Goal: Task Accomplishment & Management: Use online tool/utility

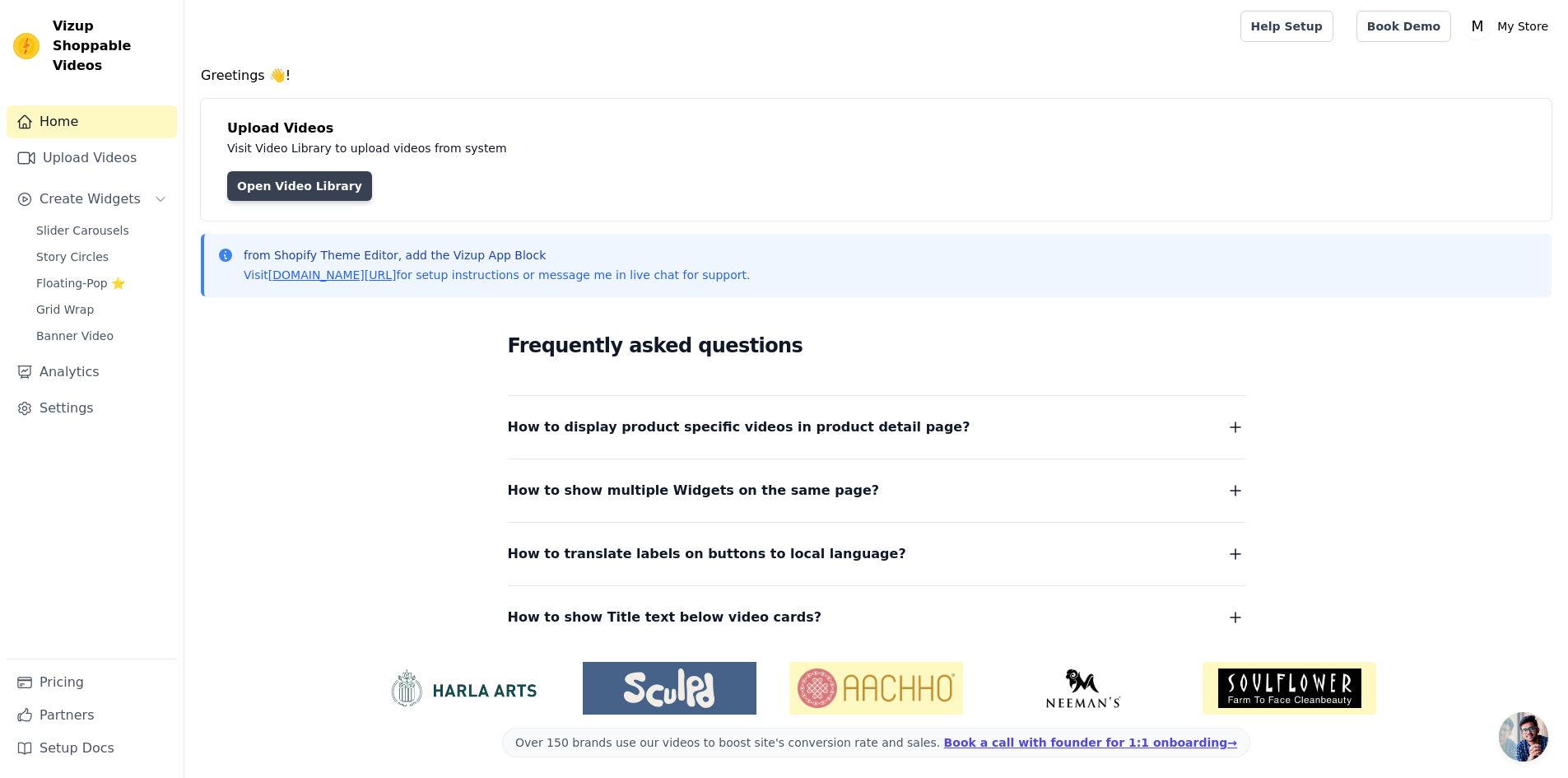
click at [340, 196] on link "Open Video Library" at bounding box center [300, 186] width 145 height 30
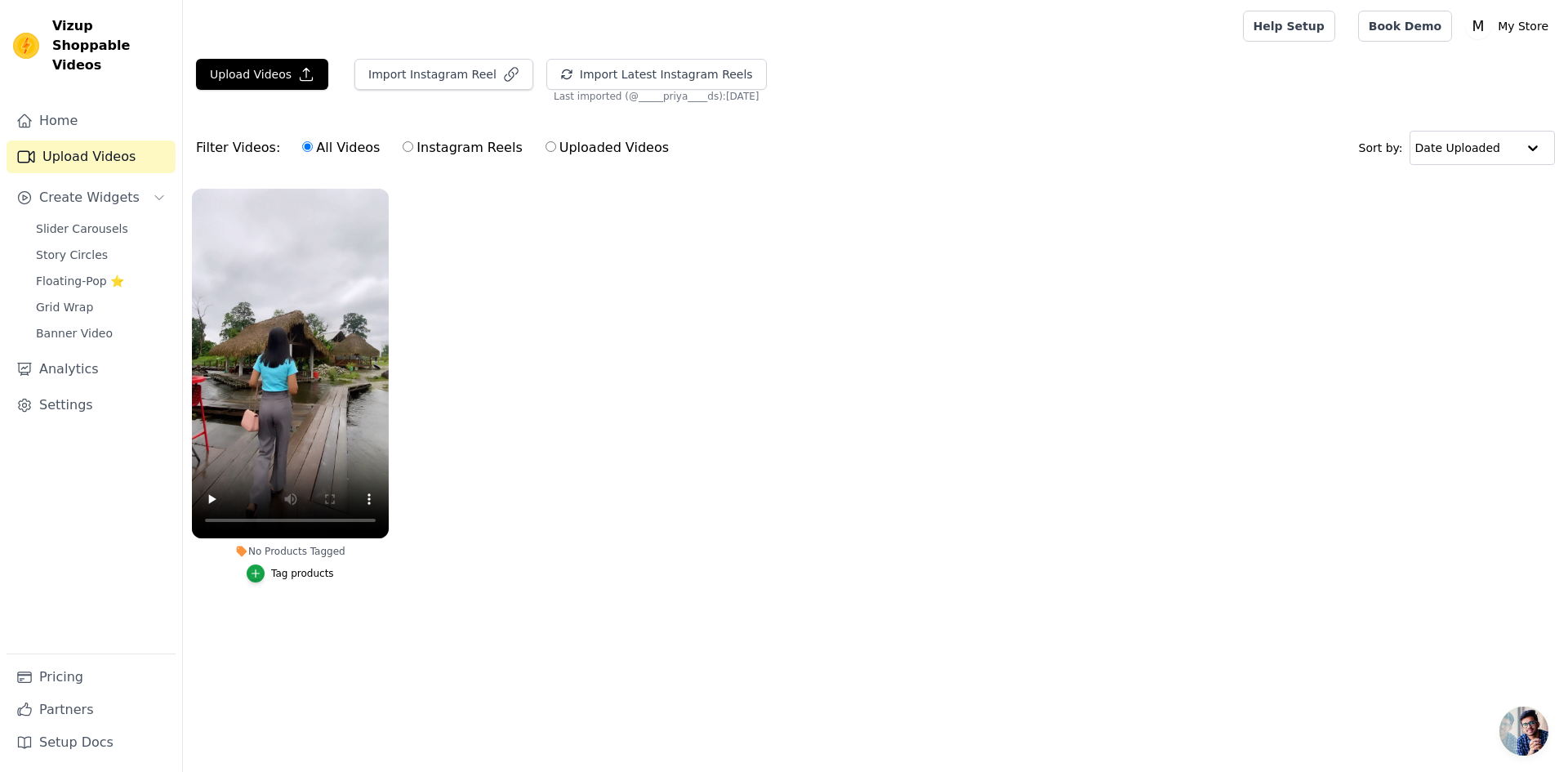
click at [458, 570] on ul "No Products Tagged Tag products" at bounding box center [875, 402] width 1385 height 444
click at [386, 193] on icon "button" at bounding box center [385, 192] width 6 height 6
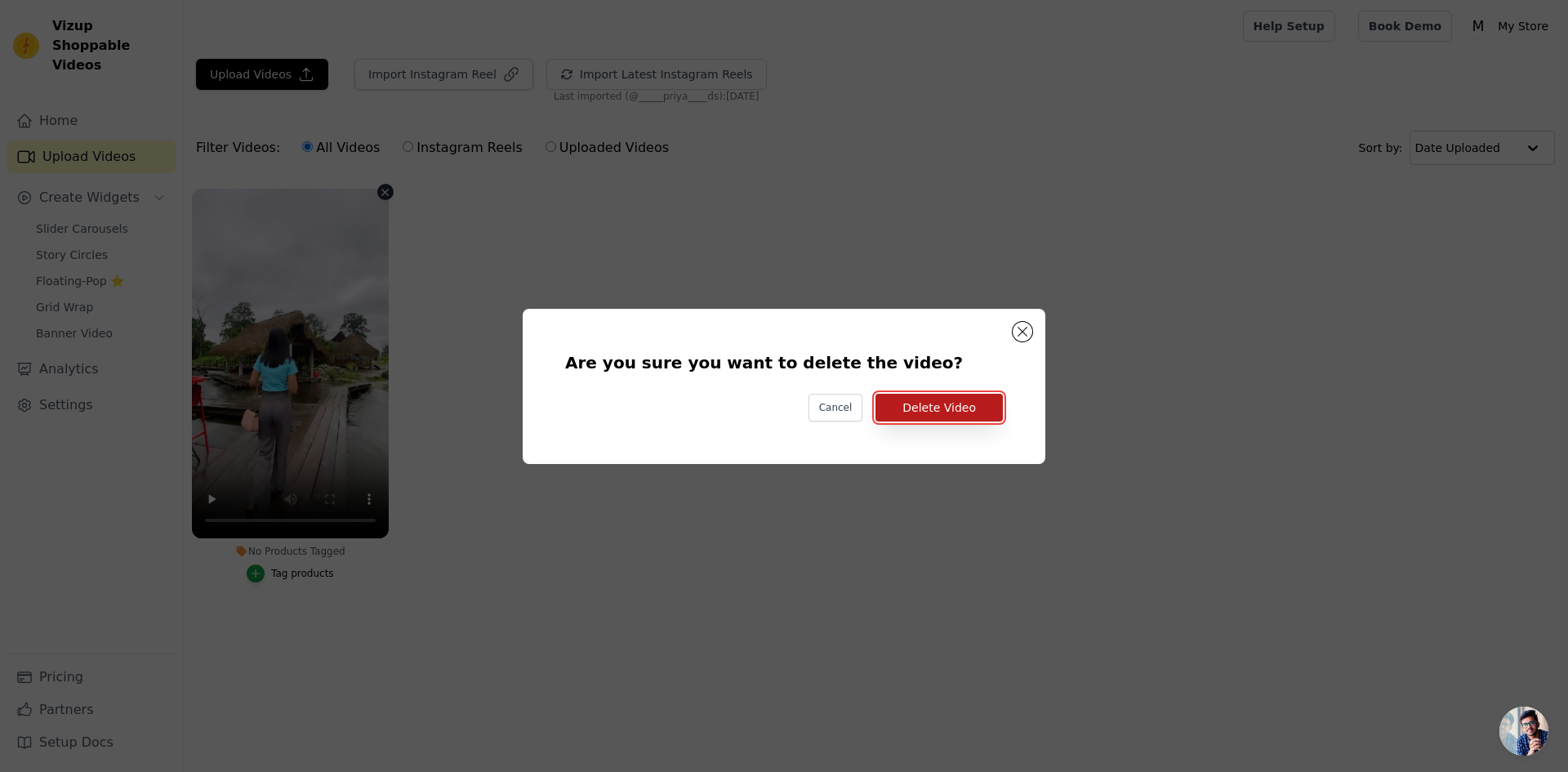
click at [967, 408] on button "Delete Video" at bounding box center [939, 408] width 128 height 28
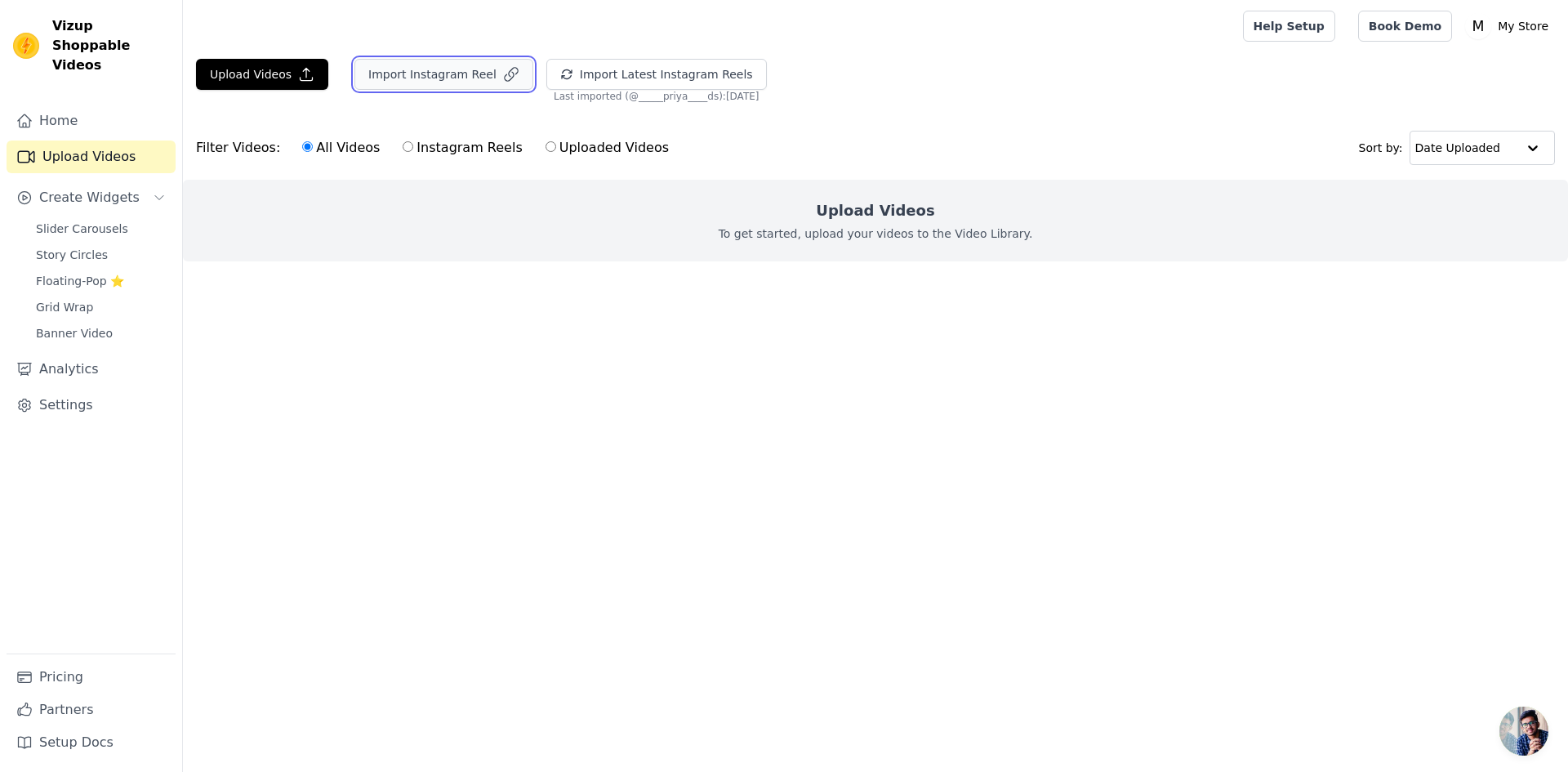
click at [422, 71] on button "Import Instagram Reel" at bounding box center [443, 74] width 179 height 31
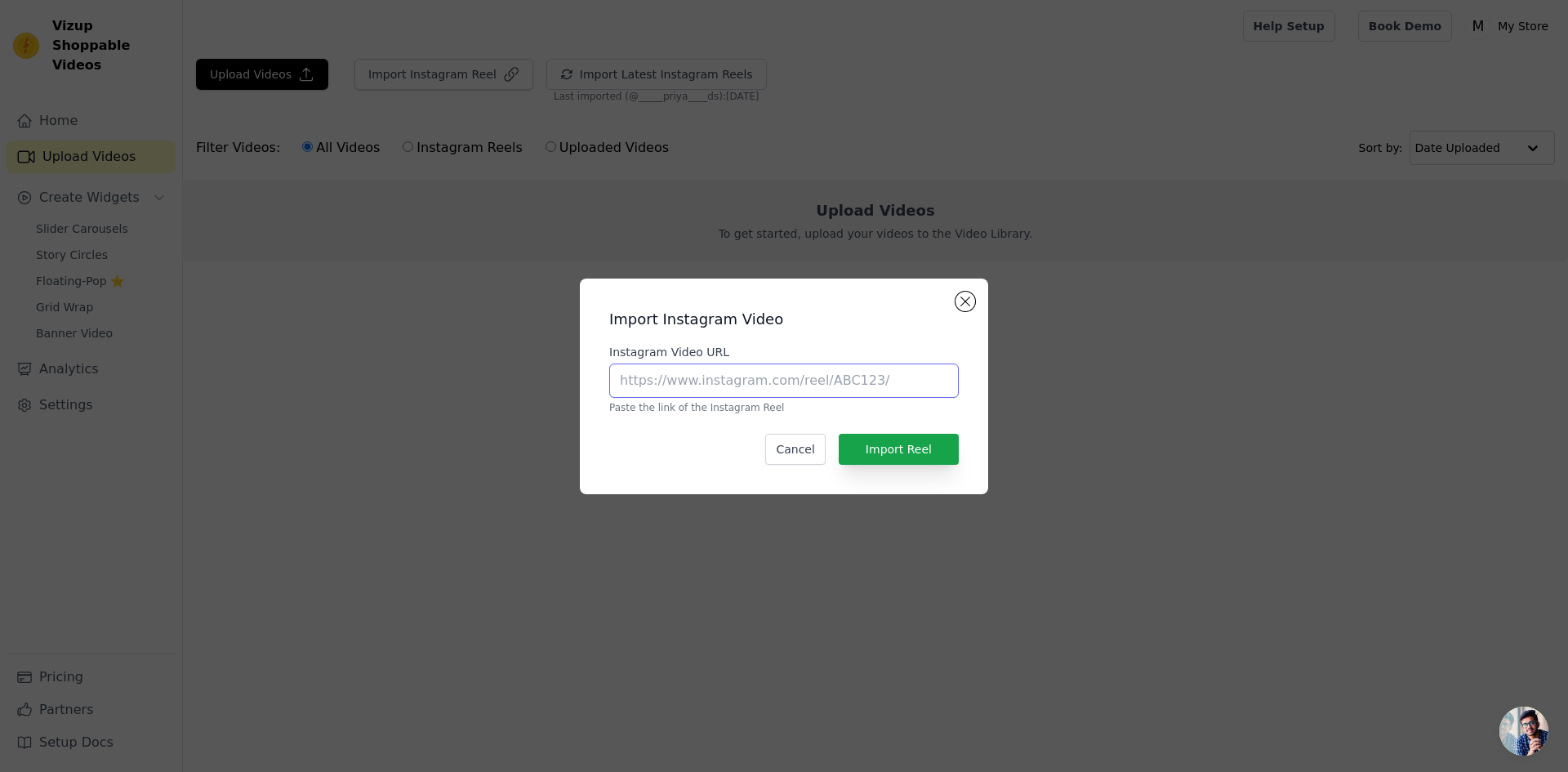
click at [743, 380] on input "Instagram Video URL" at bounding box center [784, 380] width 350 height 34
